Goal: Task Accomplishment & Management: Manage account settings

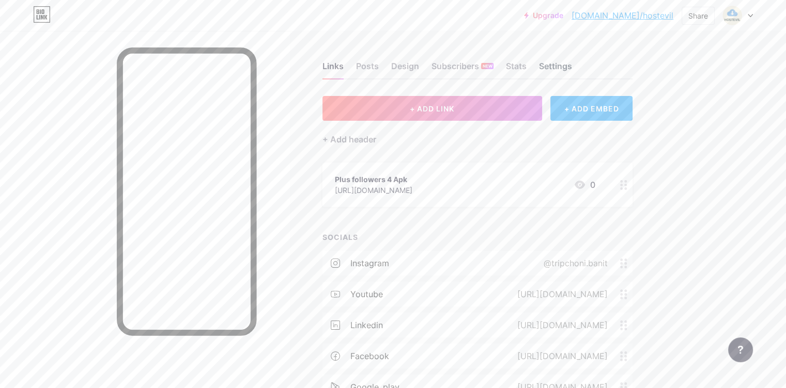
click at [572, 73] on div "Settings" at bounding box center [555, 69] width 33 height 19
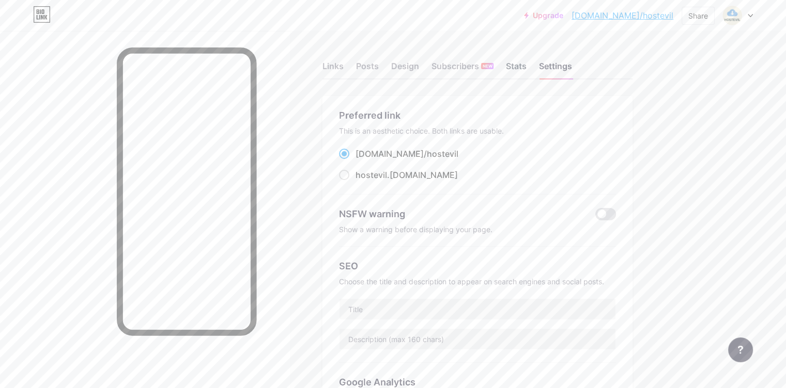
click at [526, 64] on div "Stats" at bounding box center [516, 69] width 21 height 19
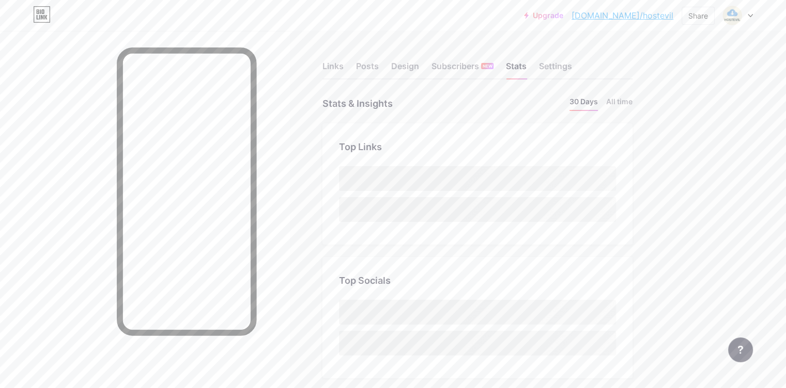
click at [746, 13] on div at bounding box center [738, 15] width 30 height 19
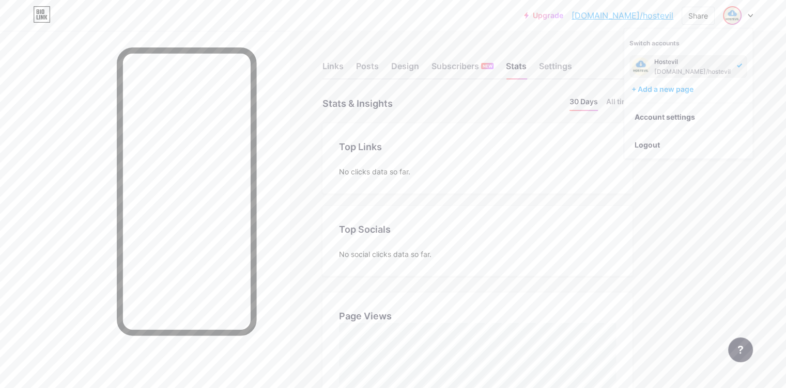
scroll to position [388, 785]
click at [671, 74] on div "[DOMAIN_NAME]/hostevil" at bounding box center [692, 72] width 76 height 8
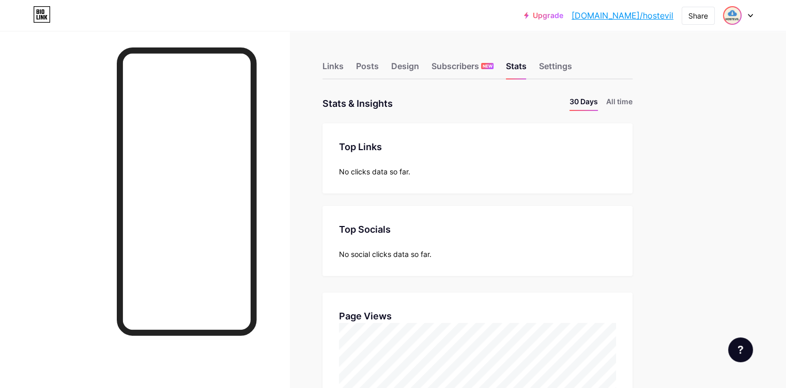
click at [741, 12] on div at bounding box center [738, 15] width 30 height 19
click at [680, 113] on link "Account settings" at bounding box center [688, 117] width 128 height 28
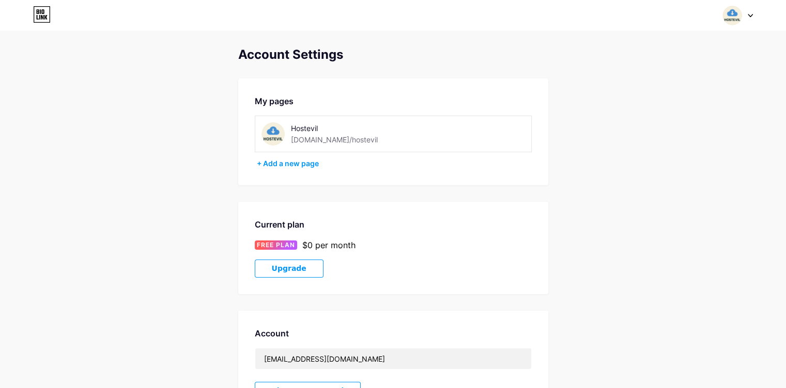
click at [283, 134] on img at bounding box center [272, 133] width 23 height 23
click at [275, 134] on img at bounding box center [272, 133] width 23 height 23
click at [275, 142] on img at bounding box center [272, 133] width 23 height 23
click at [303, 129] on div "Hostevil" at bounding box center [348, 128] width 114 height 11
click at [305, 140] on div "[DOMAIN_NAME]/hostevil" at bounding box center [334, 139] width 87 height 11
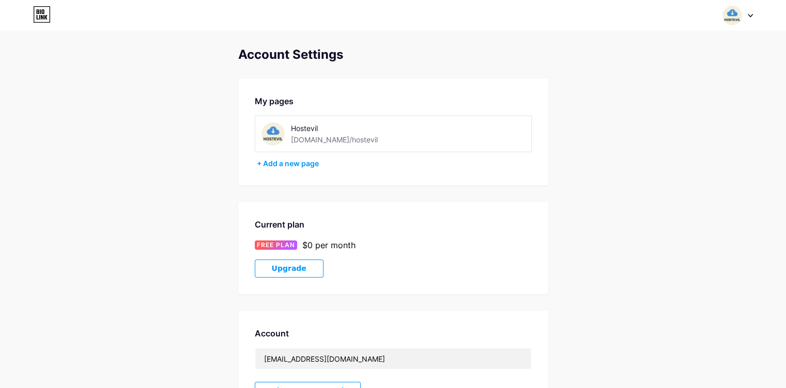
click at [269, 136] on img at bounding box center [272, 133] width 23 height 23
